Goal: Information Seeking & Learning: Learn about a topic

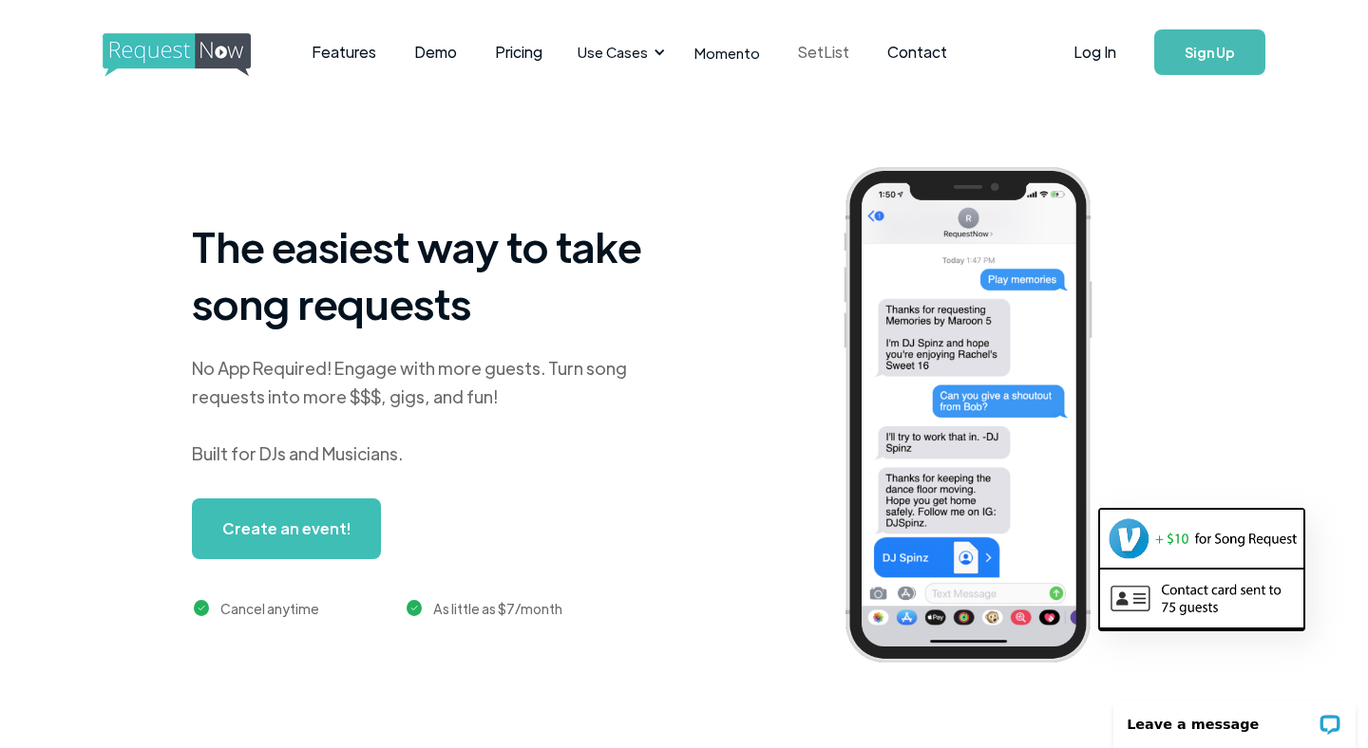
click at [801, 57] on link "SetList" at bounding box center [823, 52] width 89 height 59
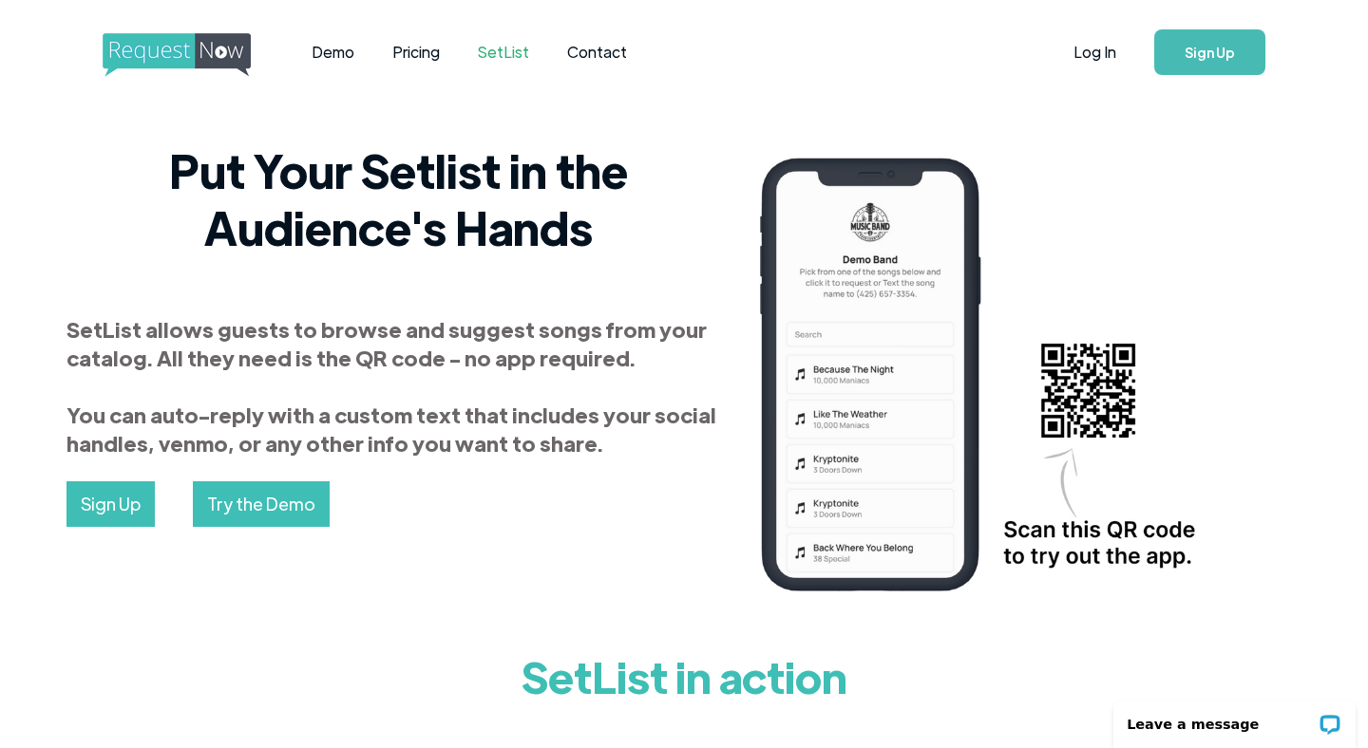
click at [183, 45] on img "home" at bounding box center [194, 55] width 183 height 44
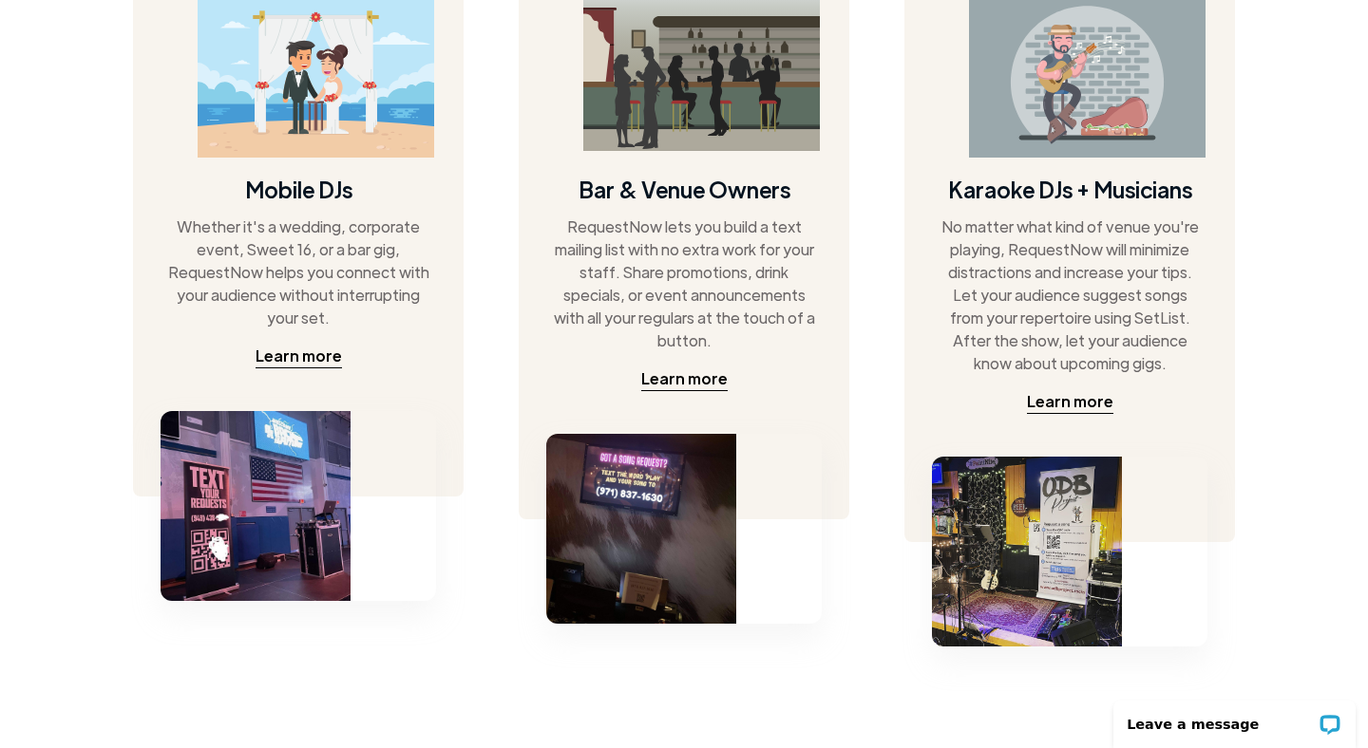
scroll to position [1050, 0]
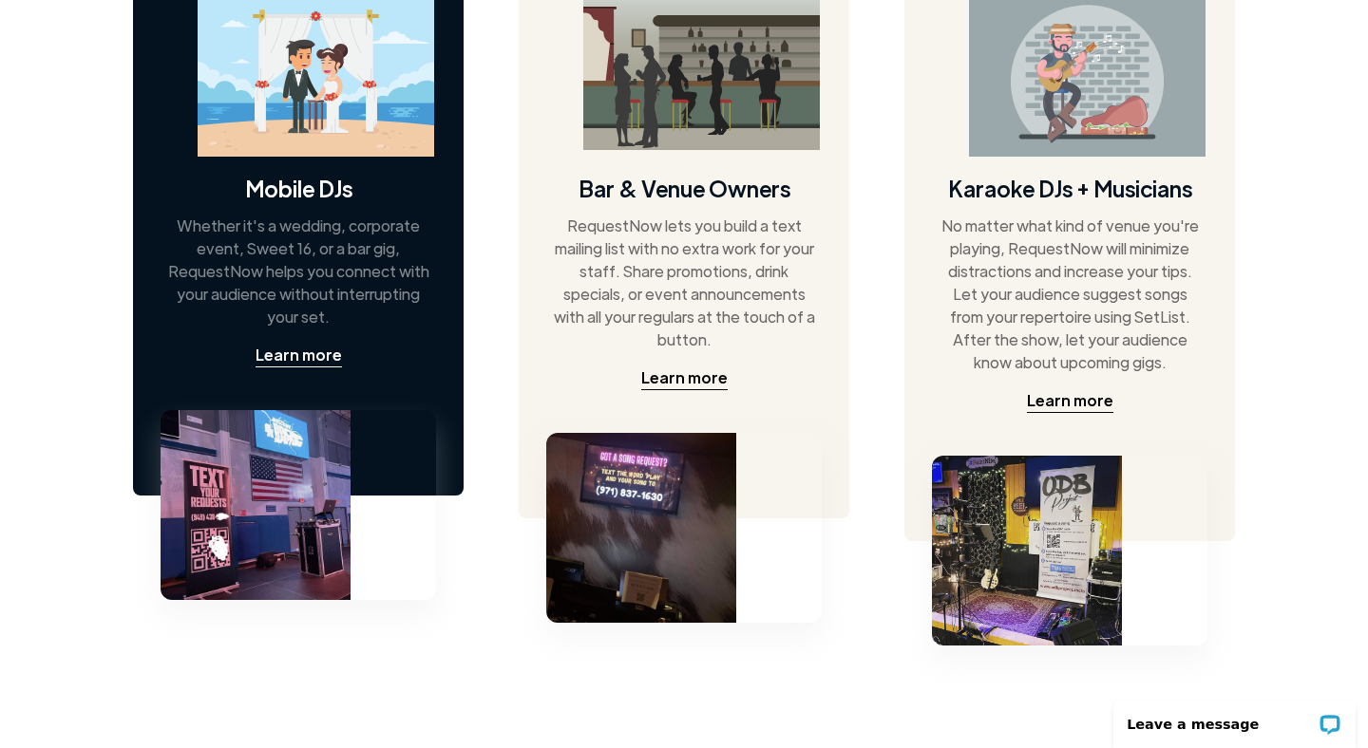
click at [231, 50] on img at bounding box center [316, 74] width 236 height 166
click at [323, 200] on h4 "Mobile DJs" at bounding box center [298, 188] width 107 height 30
click at [327, 354] on div "Learn more" at bounding box center [298, 355] width 86 height 23
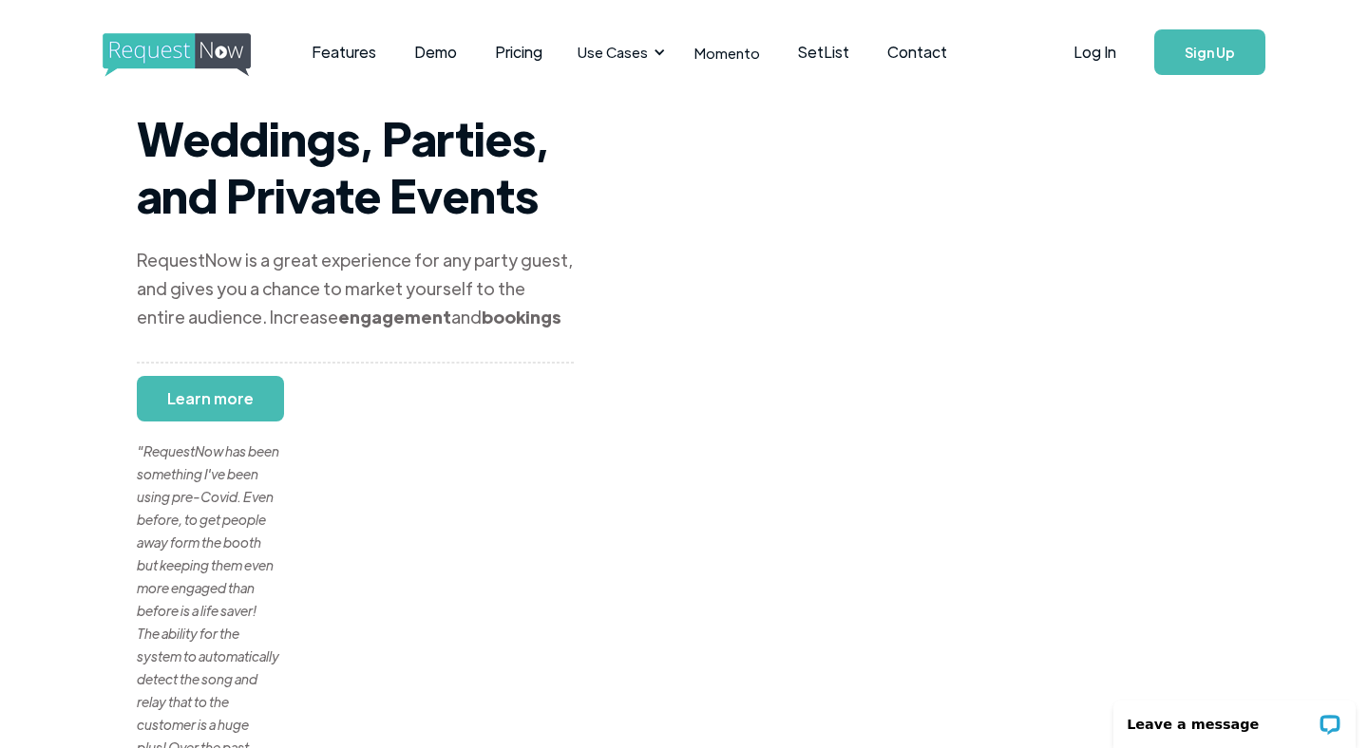
scroll to position [5, 0]
